Goal: Navigation & Orientation: Find specific page/section

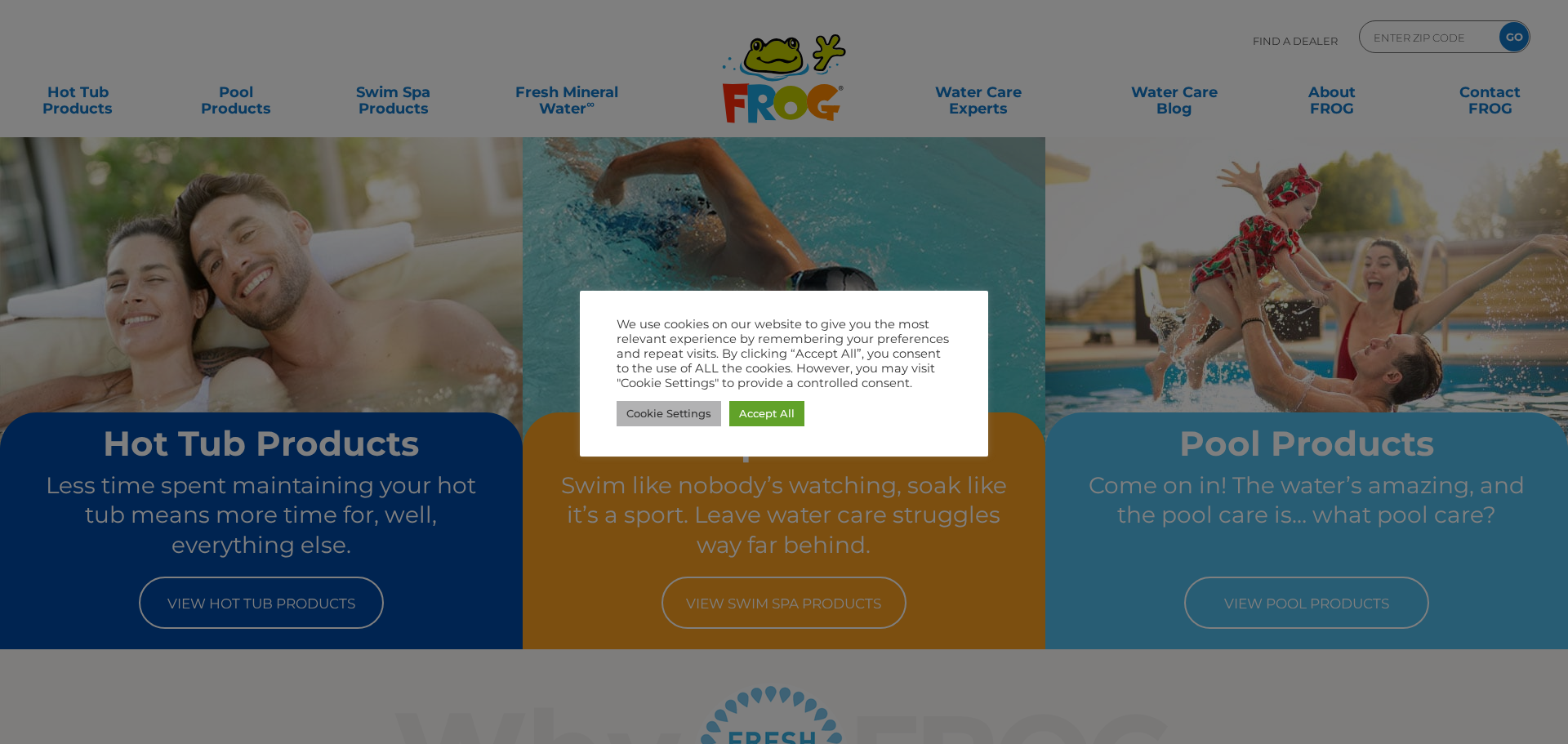
click at [656, 421] on link "Cookie Settings" at bounding box center [668, 413] width 105 height 26
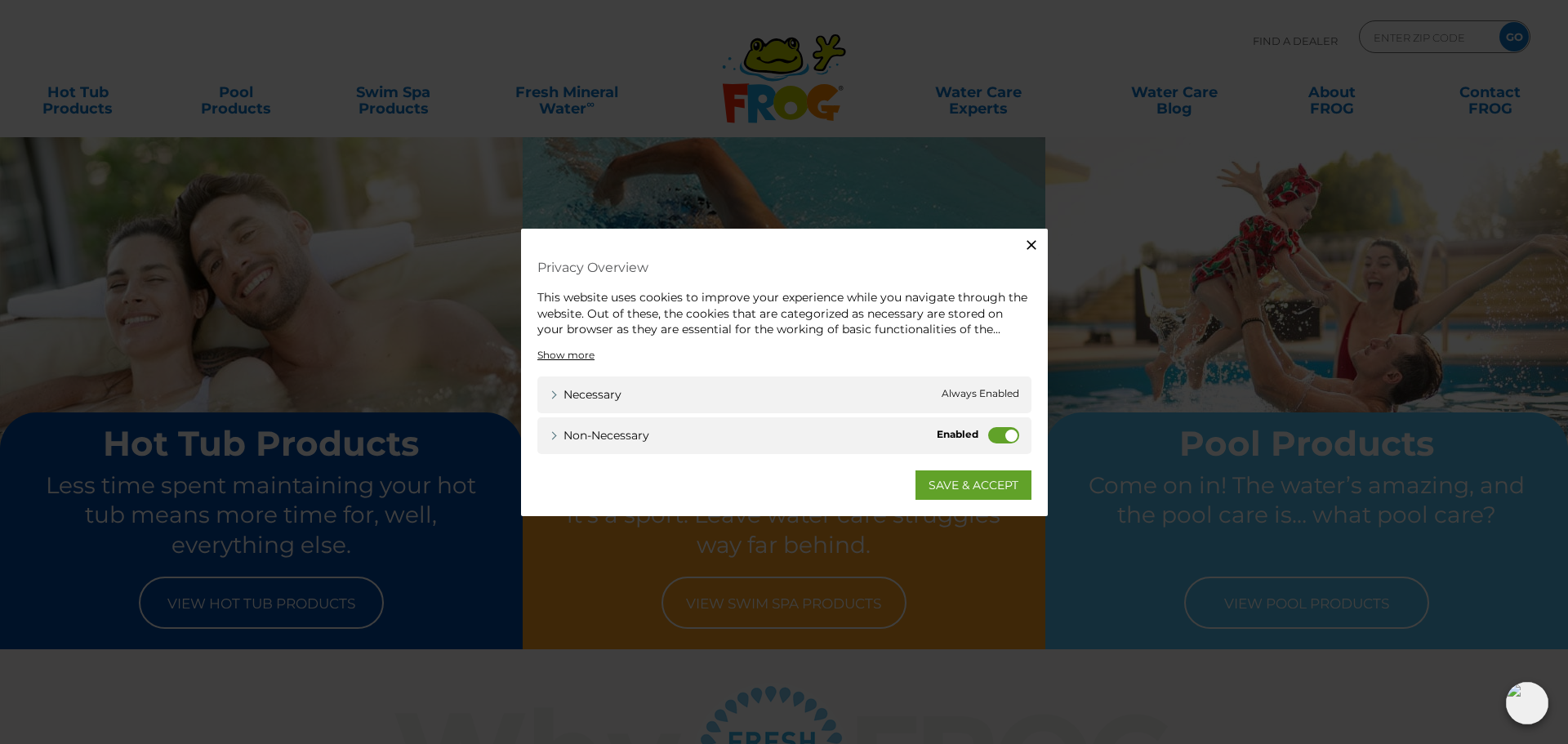
click at [992, 435] on label "Non-necessary" at bounding box center [1003, 434] width 31 height 17
click at [0, 0] on input "Non-necessary" at bounding box center [0, 0] width 0 height 0
click at [984, 485] on link "SAVE & ACCEPT" at bounding box center [974, 484] width 116 height 29
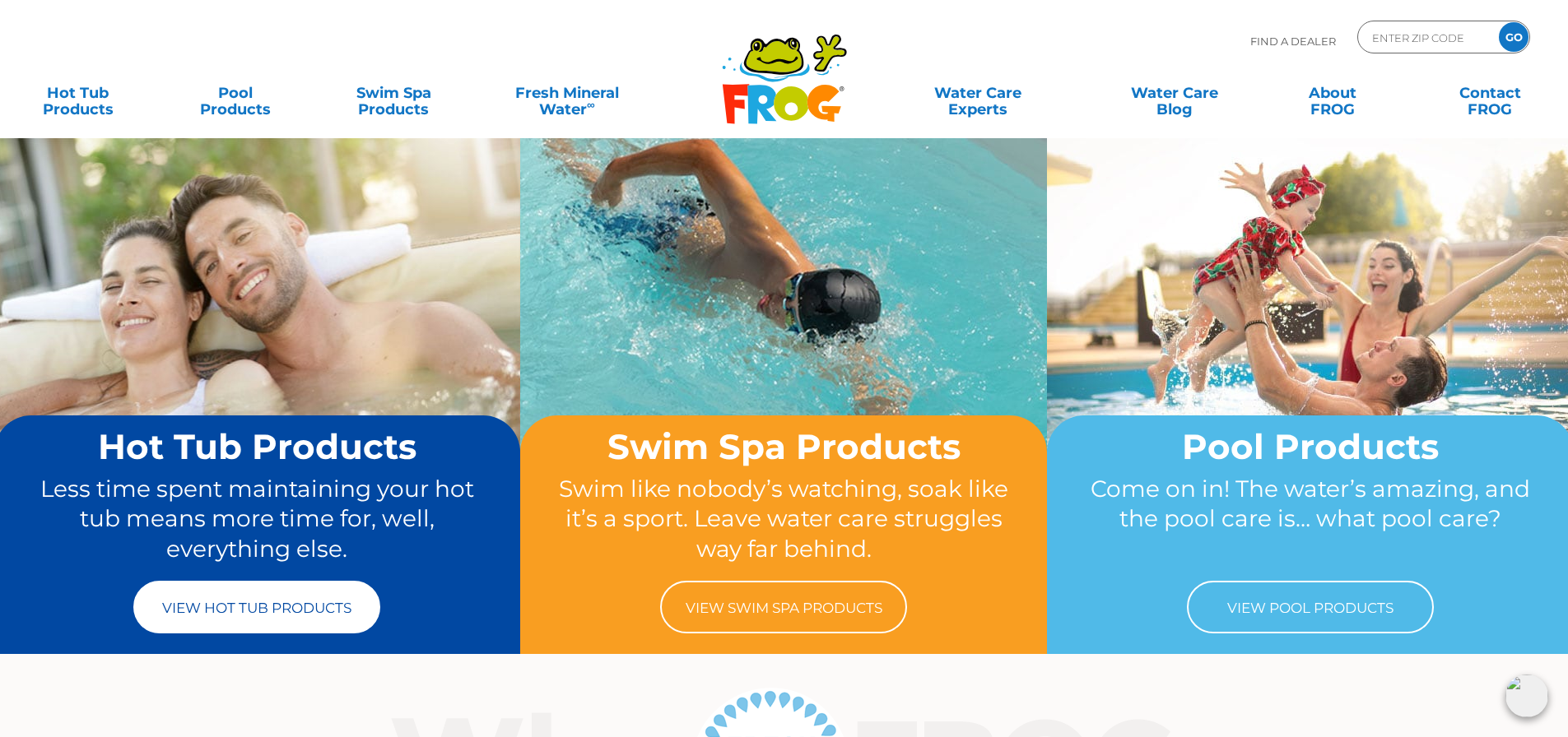
click at [230, 616] on link "View Hot Tub Products" at bounding box center [256, 606] width 247 height 52
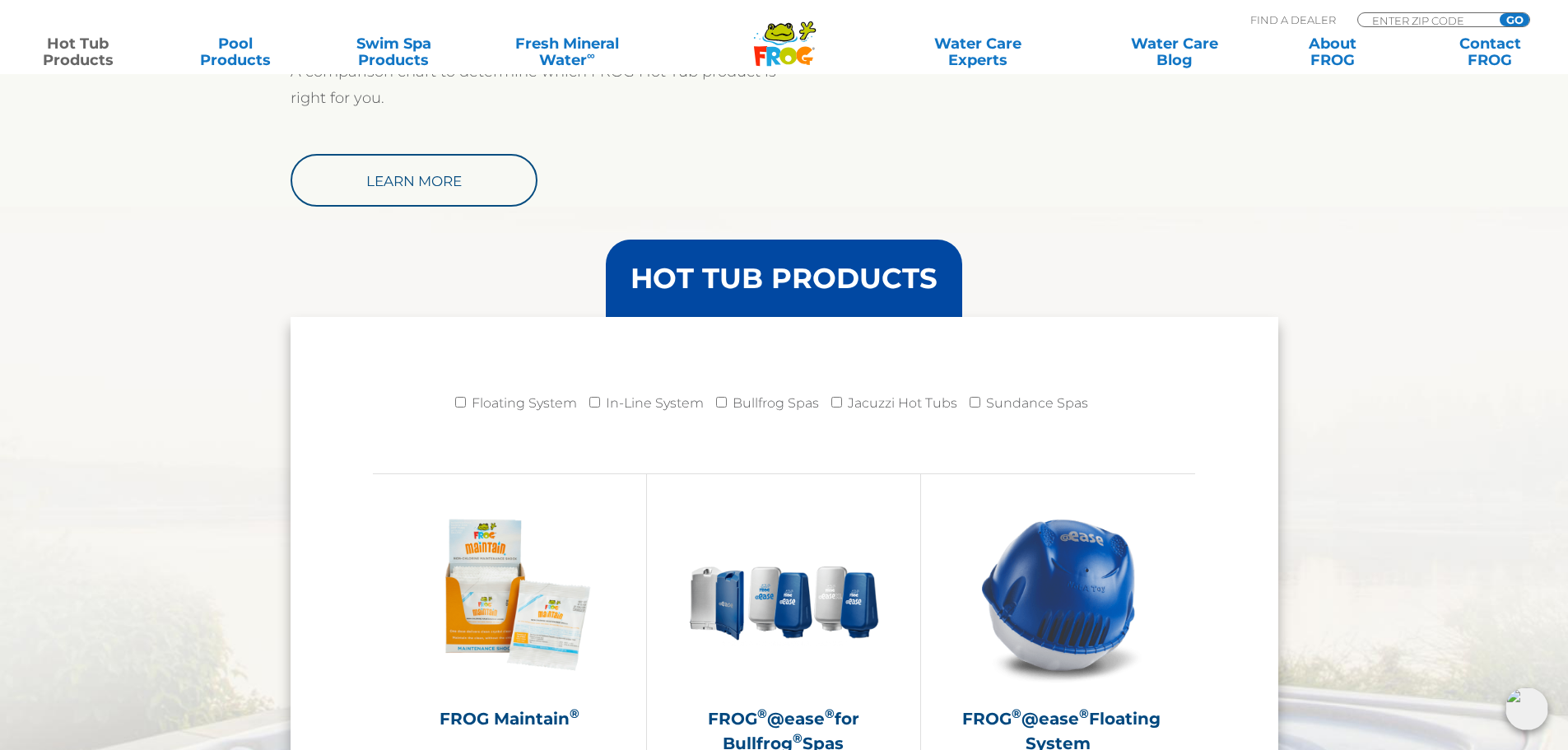
scroll to position [1646, 0]
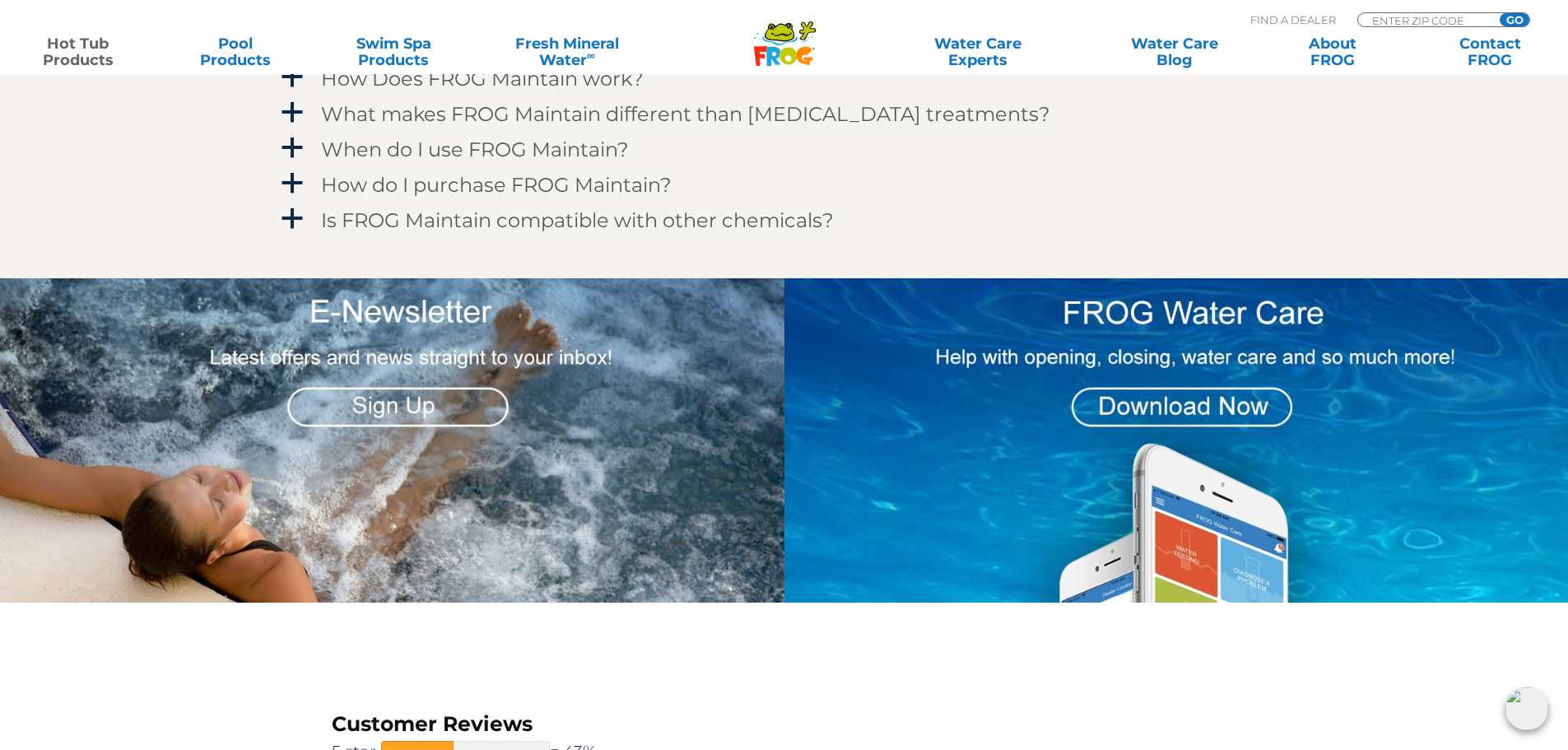
scroll to position [1646, 0]
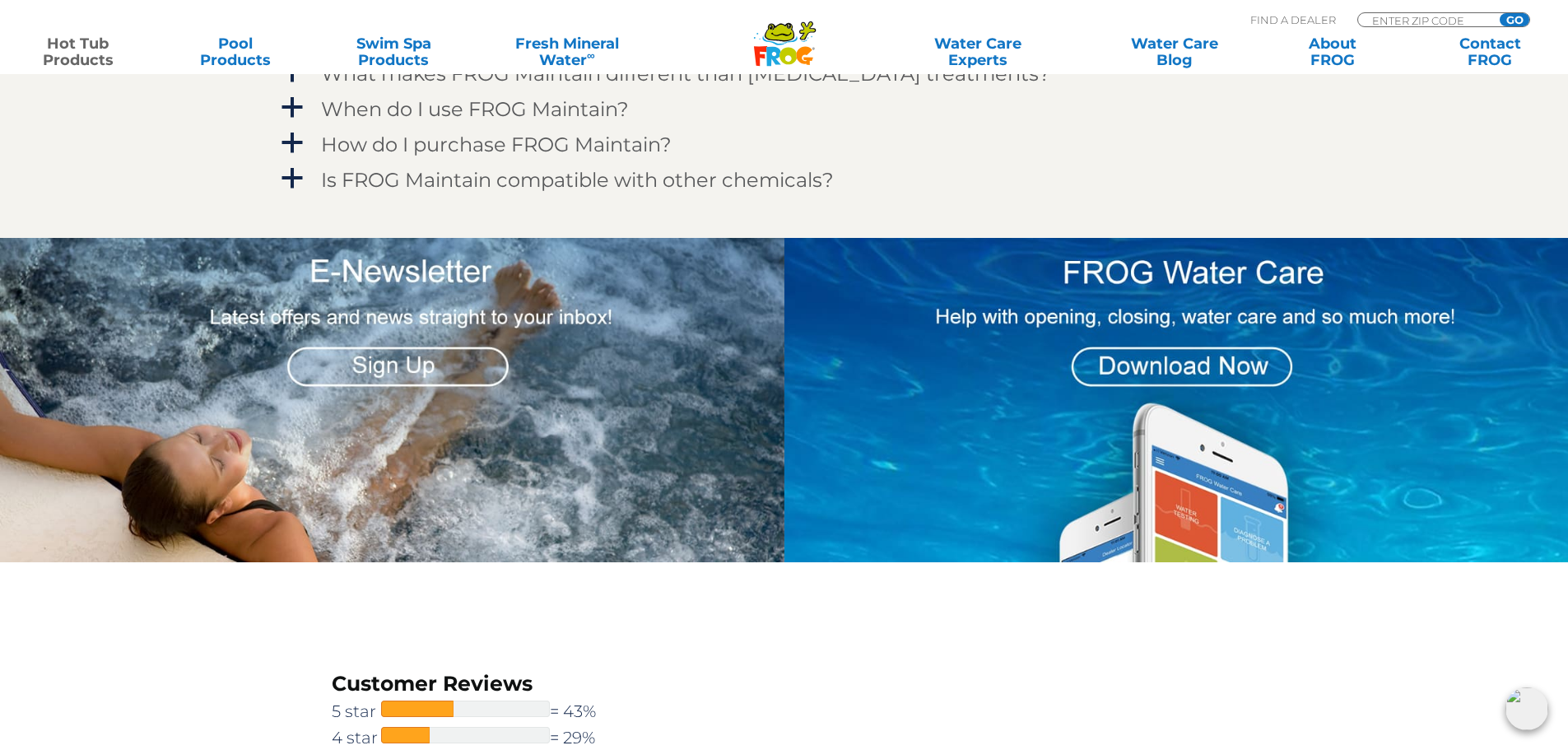
click at [1177, 286] on img at bounding box center [1176, 400] width 784 height 324
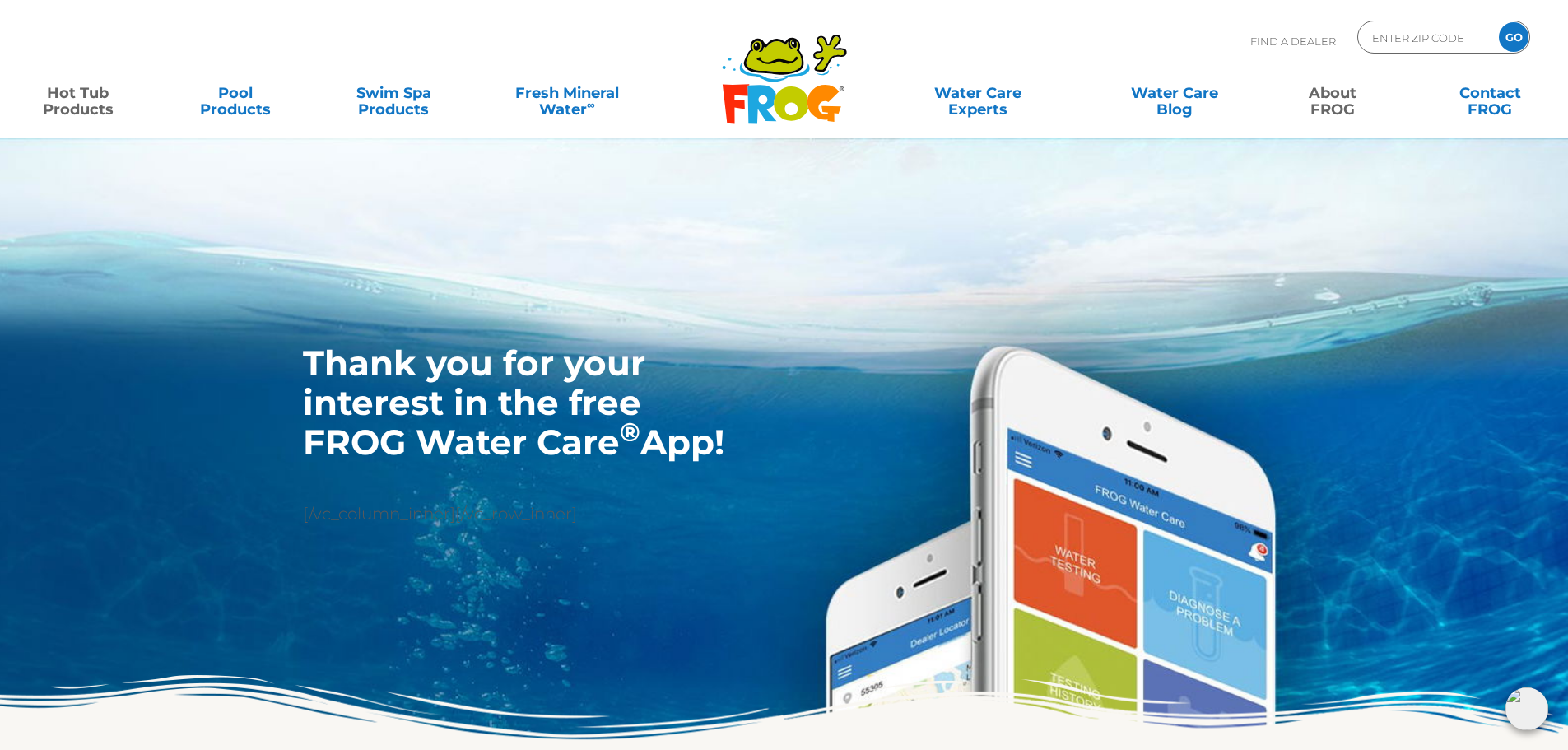
click at [63, 103] on link "Hot Tub Products" at bounding box center [78, 92] width 122 height 33
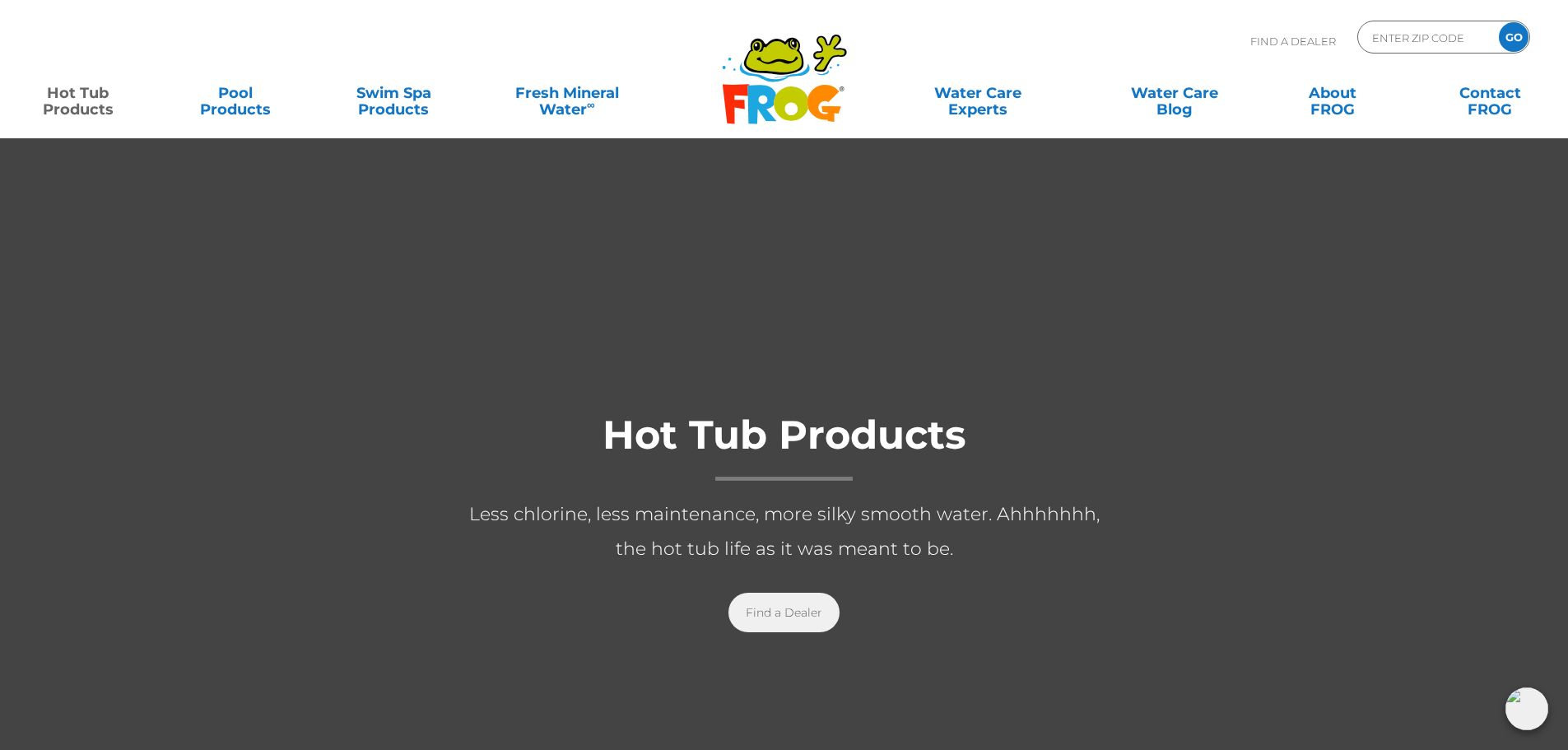
click at [763, 621] on link "Find a Dealer" at bounding box center [784, 612] width 111 height 40
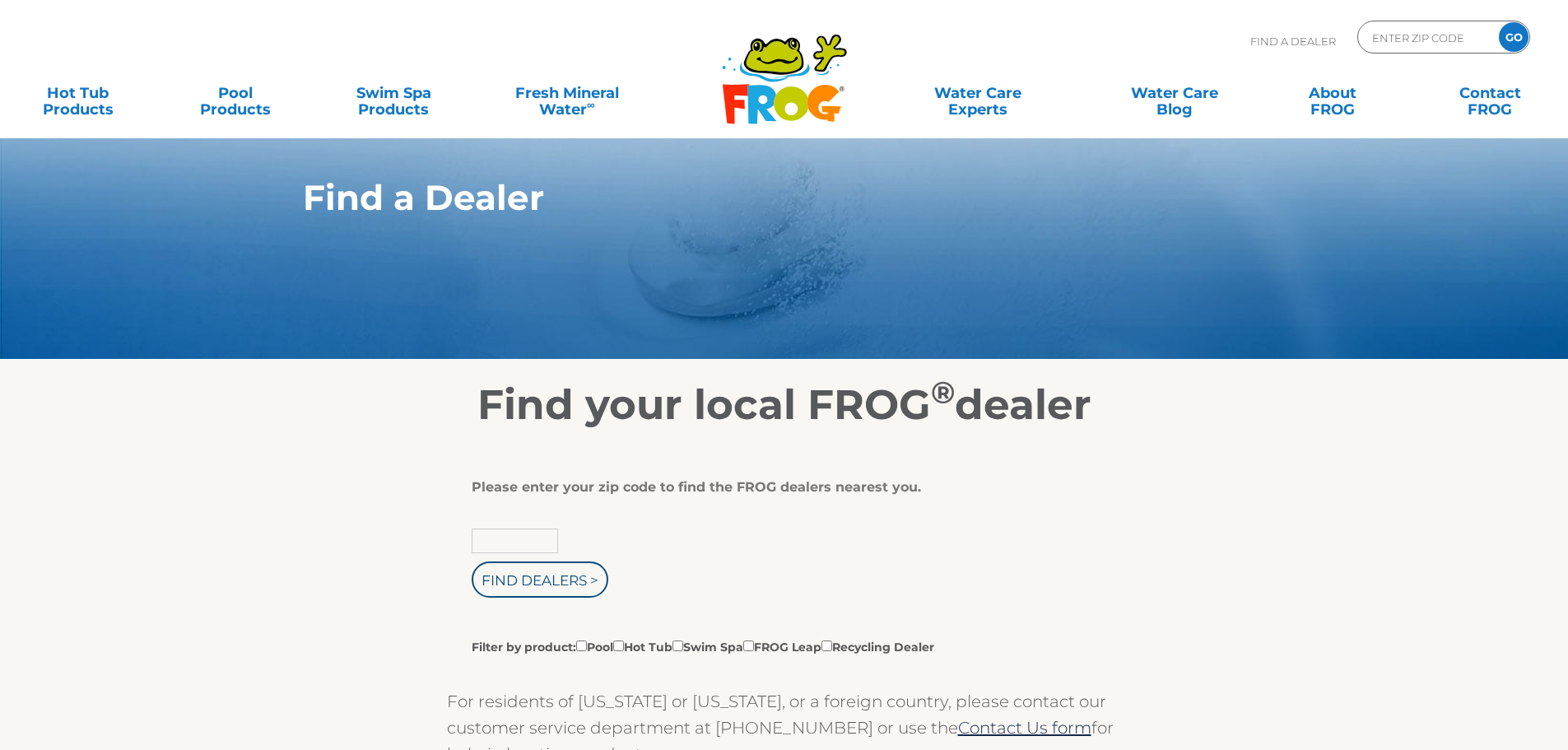
click at [528, 544] on input "text" at bounding box center [514, 541] width 86 height 25
type input "06405"
click at [523, 582] on input "Find Dealers >" at bounding box center [540, 579] width 137 height 36
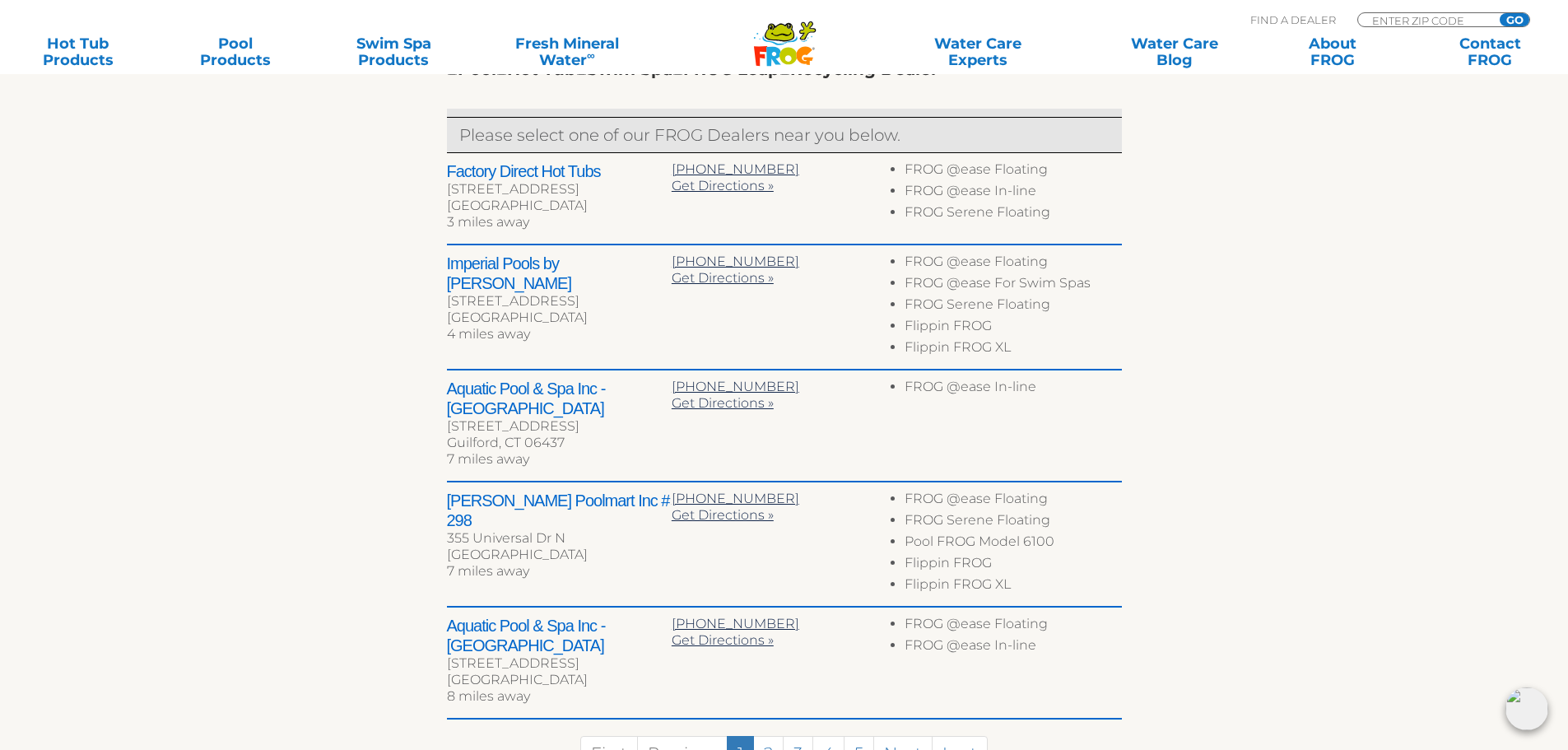
scroll to position [659, 0]
